Goal: Check status: Check status

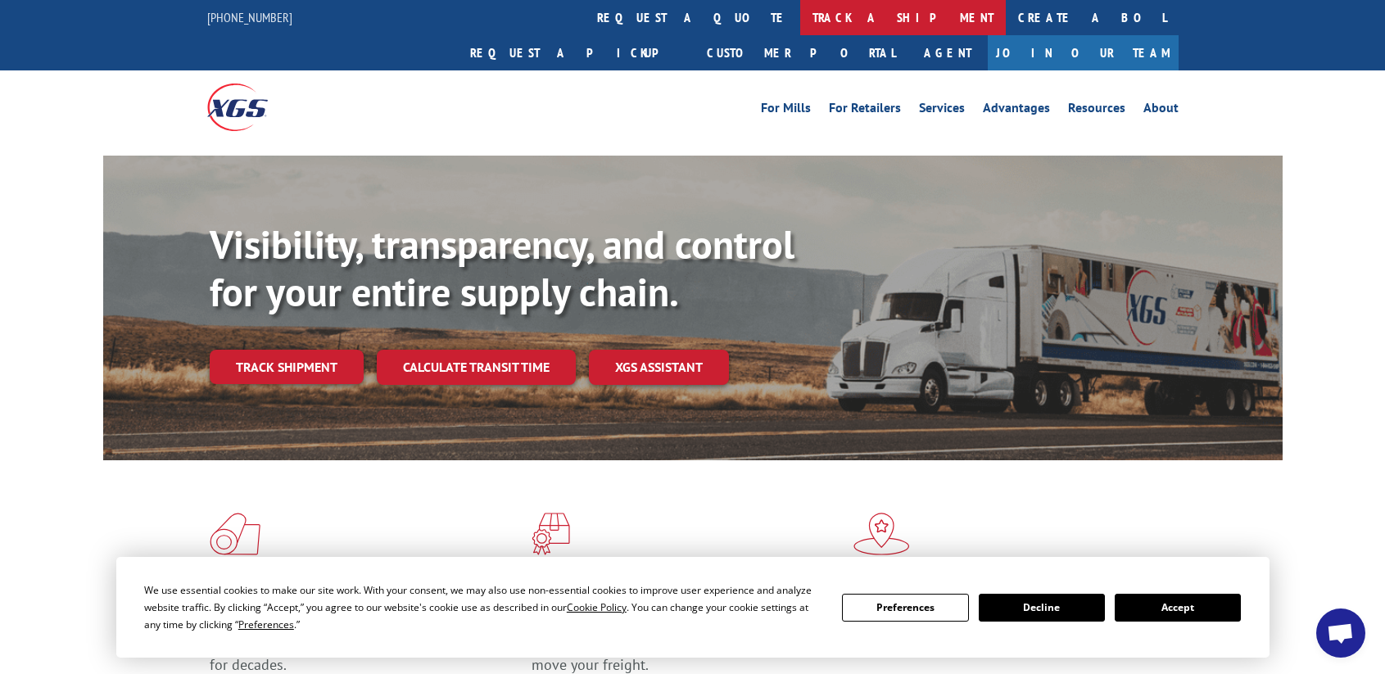
click at [800, 12] on link "track a shipment" at bounding box center [903, 17] width 206 height 35
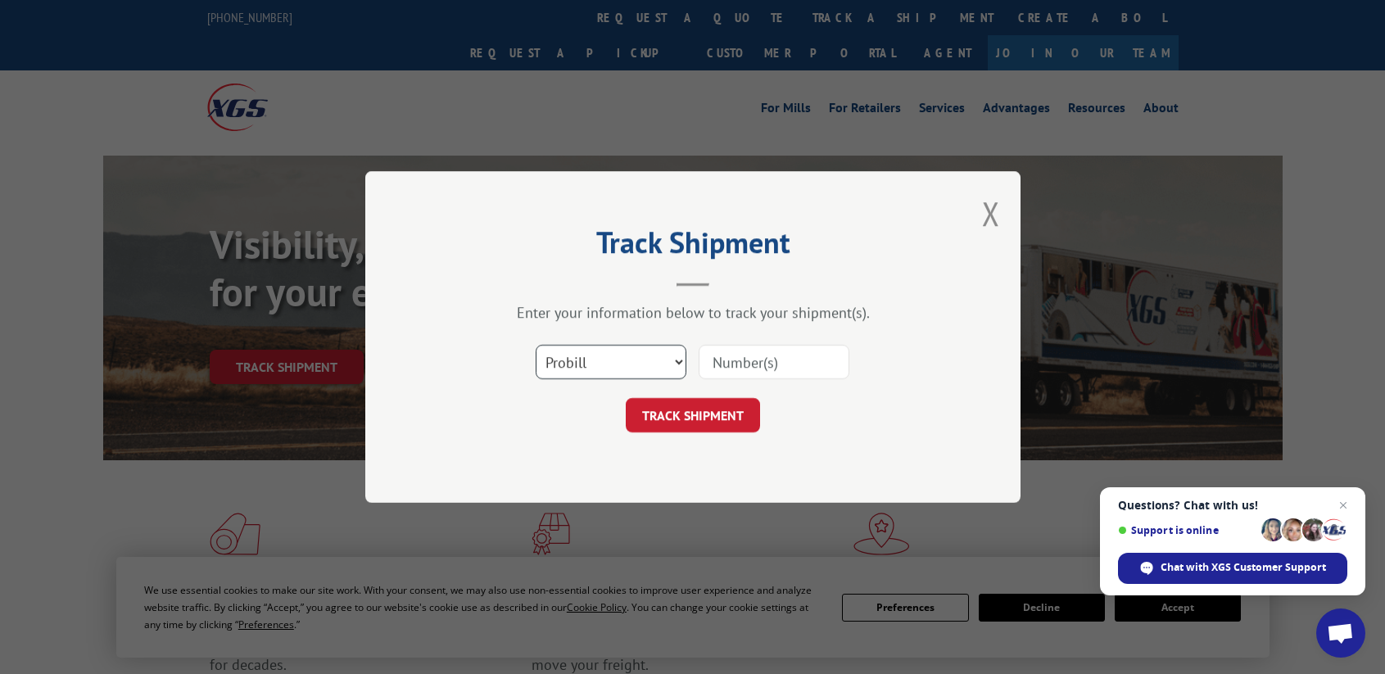
click at [674, 364] on select "Select category... Probill BOL PO" at bounding box center [611, 362] width 151 height 34
select select "bol"
click at [536, 345] on select "Select category... Probill BOL PO" at bounding box center [611, 362] width 151 height 34
click at [774, 355] on input at bounding box center [774, 362] width 151 height 34
paste input "16473-IF7230"
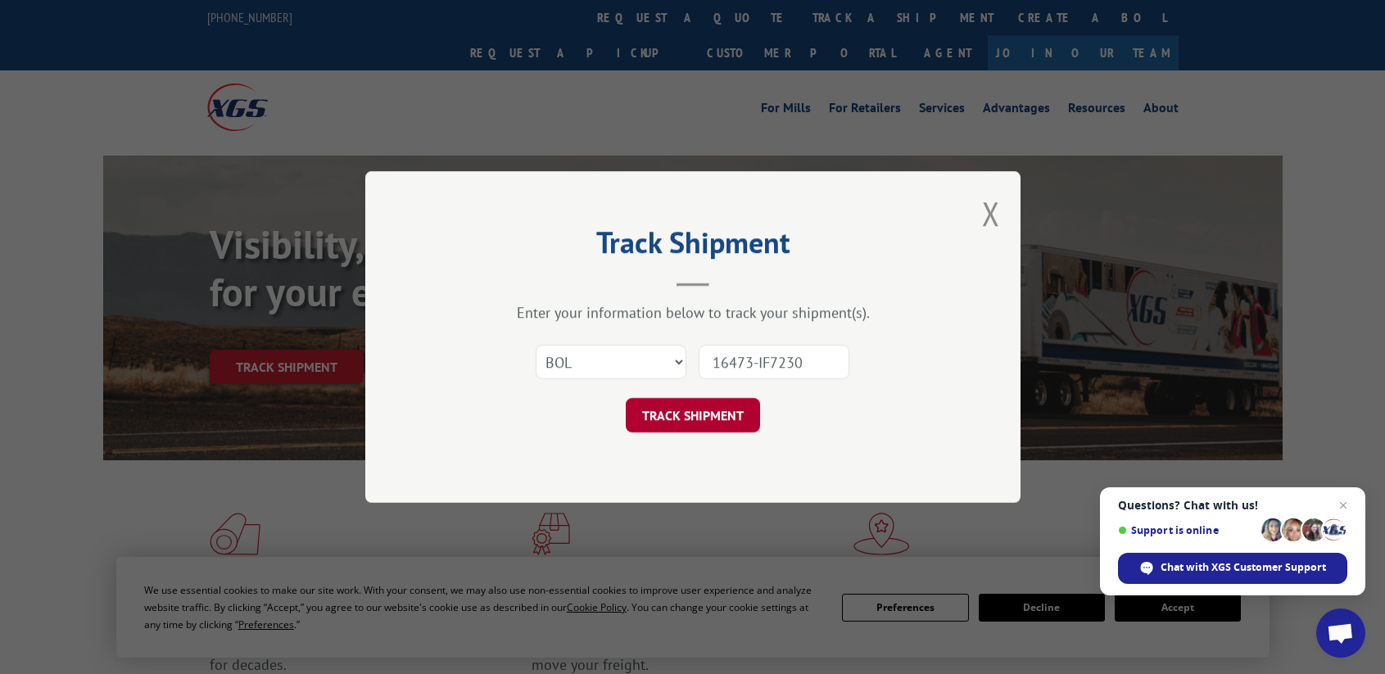
type input "16473-IF7230"
click at [699, 414] on button "TRACK SHIPMENT" at bounding box center [693, 415] width 134 height 34
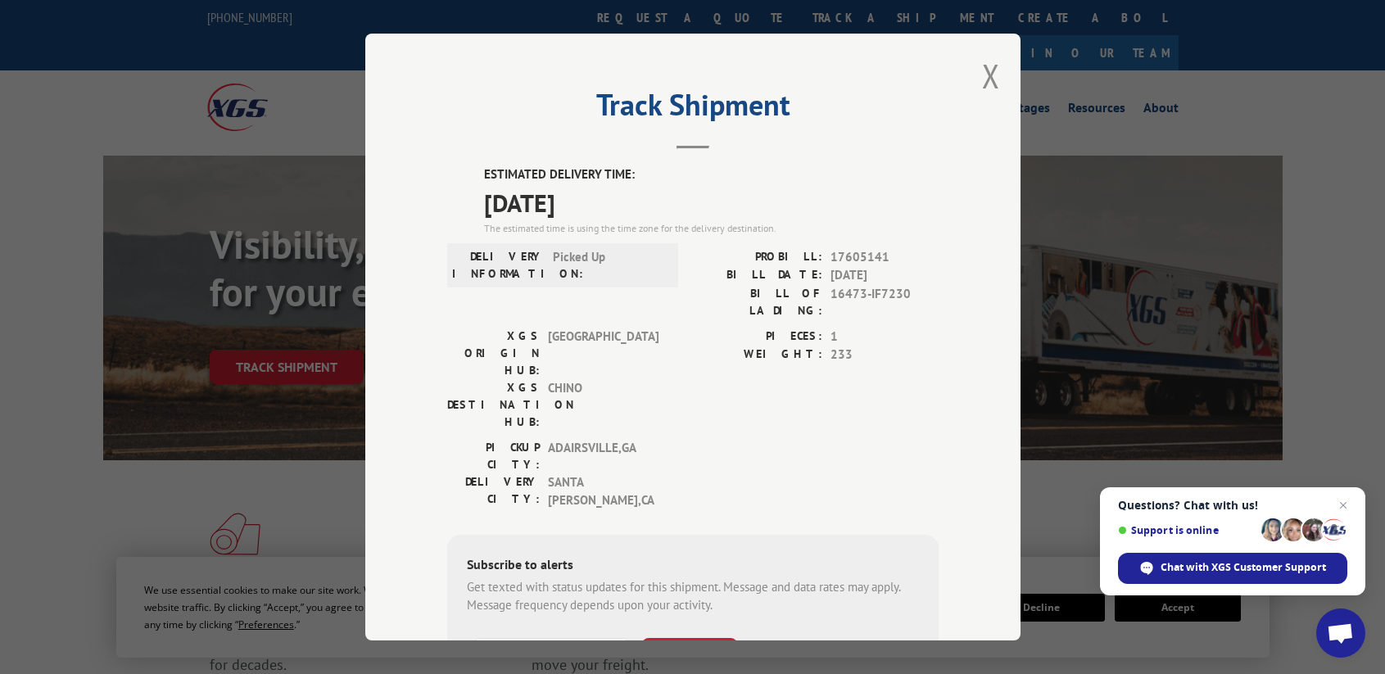
drag, startPoint x: 473, startPoint y: 158, endPoint x: 655, endPoint y: 210, distance: 190.0
click at [655, 210] on div "Track Shipment ESTIMATED DELIVERY TIME: [DATE] The estimated time is using the …" at bounding box center [692, 337] width 655 height 607
copy div "ESTIMATED DELIVERY TIME: [DATE]"
